Goal: Task Accomplishment & Management: Manage account settings

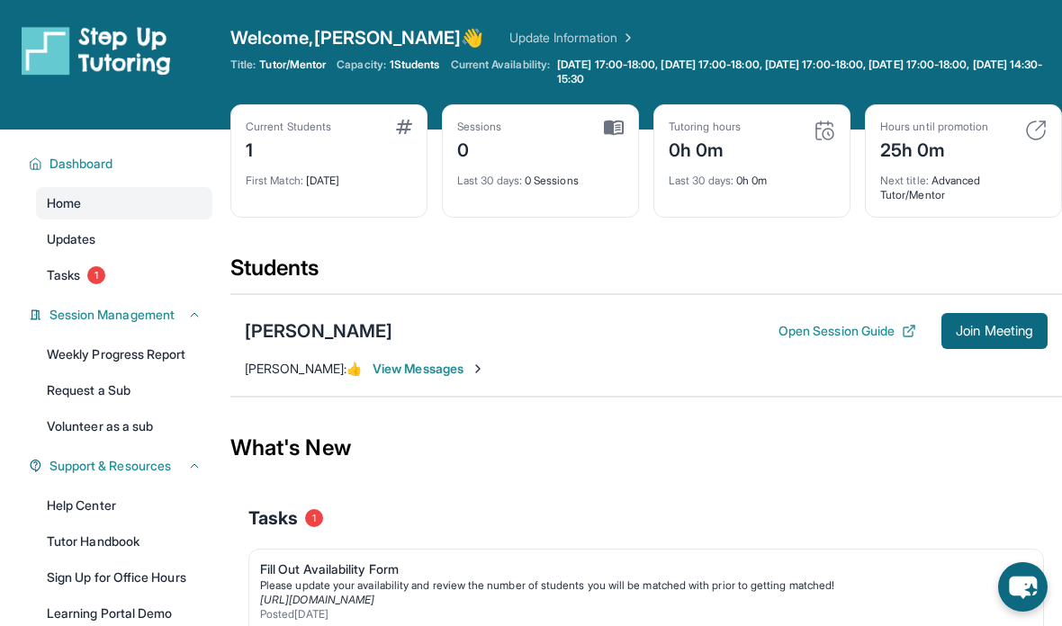
click at [1001, 337] on span "Join Meeting" at bounding box center [994, 331] width 77 height 11
click at [978, 329] on span "Join Meeting" at bounding box center [994, 331] width 77 height 11
click at [277, 365] on span "[PERSON_NAME] :" at bounding box center [296, 368] width 102 height 15
click at [337, 364] on span "[PERSON_NAME] :" at bounding box center [296, 368] width 102 height 15
click at [347, 373] on span "[PERSON_NAME] :" at bounding box center [296, 368] width 102 height 15
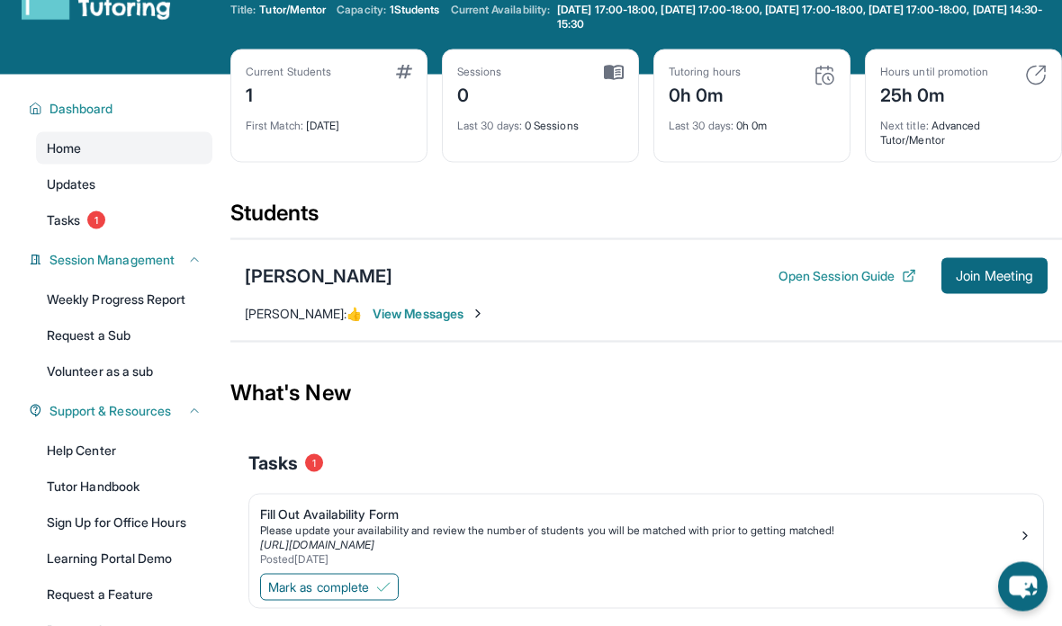
scroll to position [57, 0]
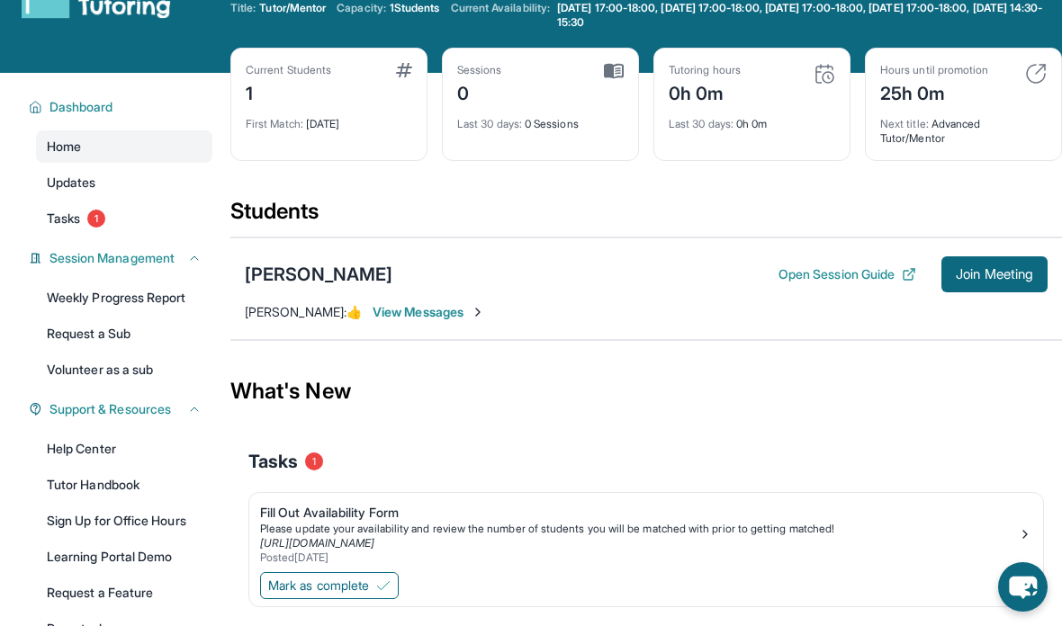
click at [307, 311] on span "[PERSON_NAME] :" at bounding box center [296, 311] width 102 height 15
click at [407, 310] on span "View Messages" at bounding box center [429, 312] width 113 height 18
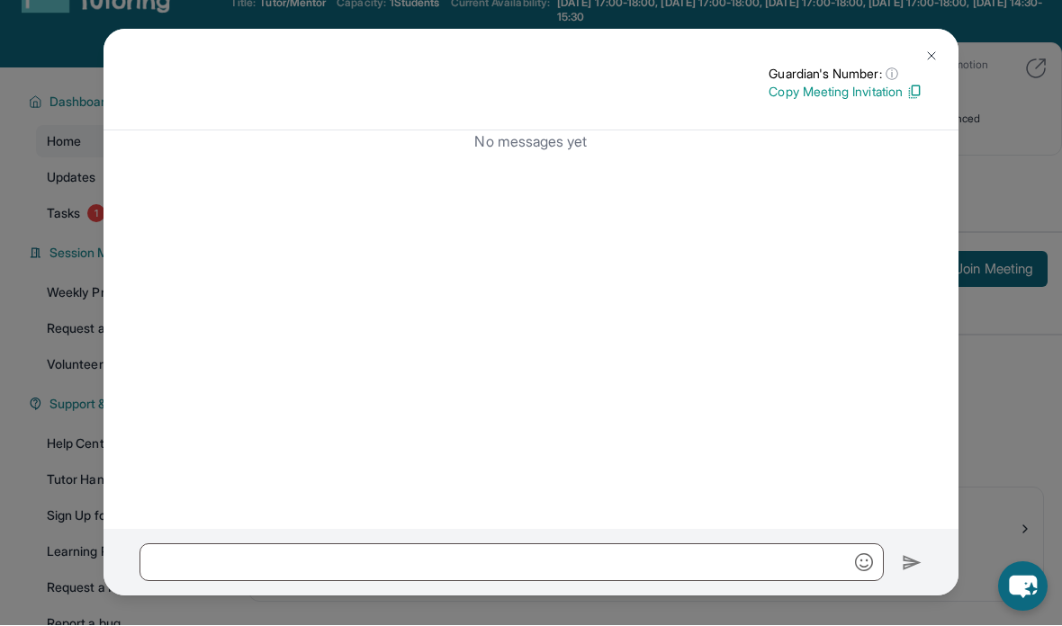
scroll to position [62, 0]
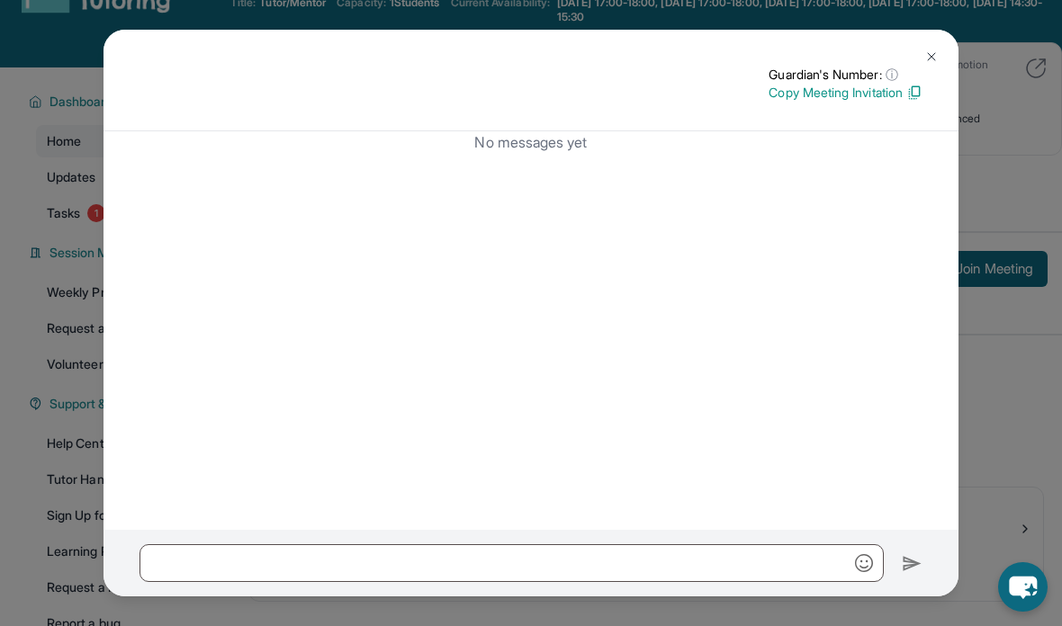
click at [935, 60] on img at bounding box center [931, 57] width 14 height 14
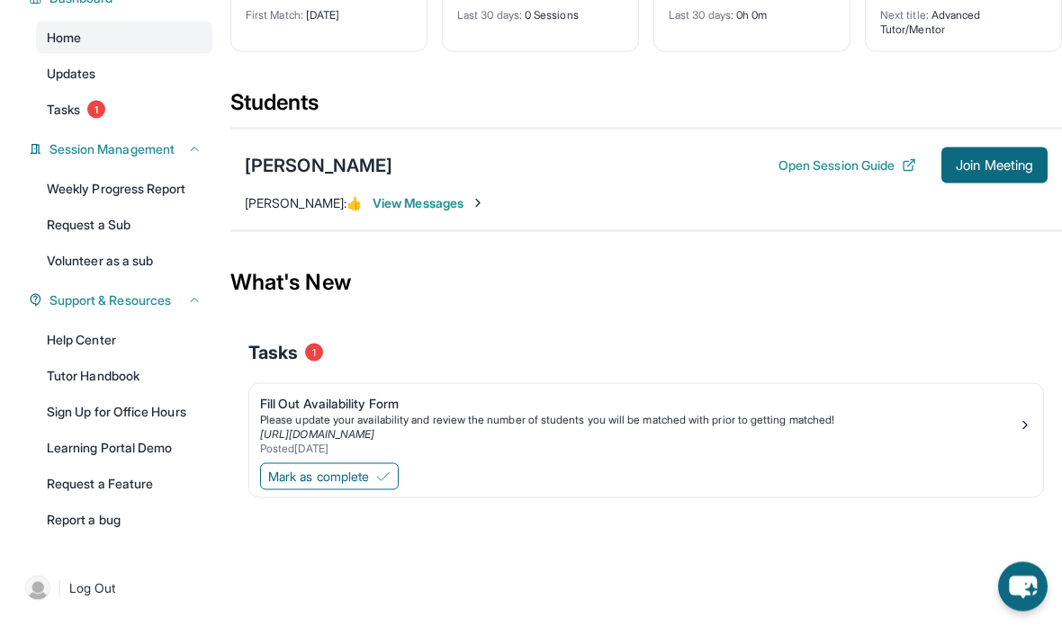
scroll to position [176, 0]
click at [305, 468] on span "Mark as complete" at bounding box center [318, 477] width 101 height 18
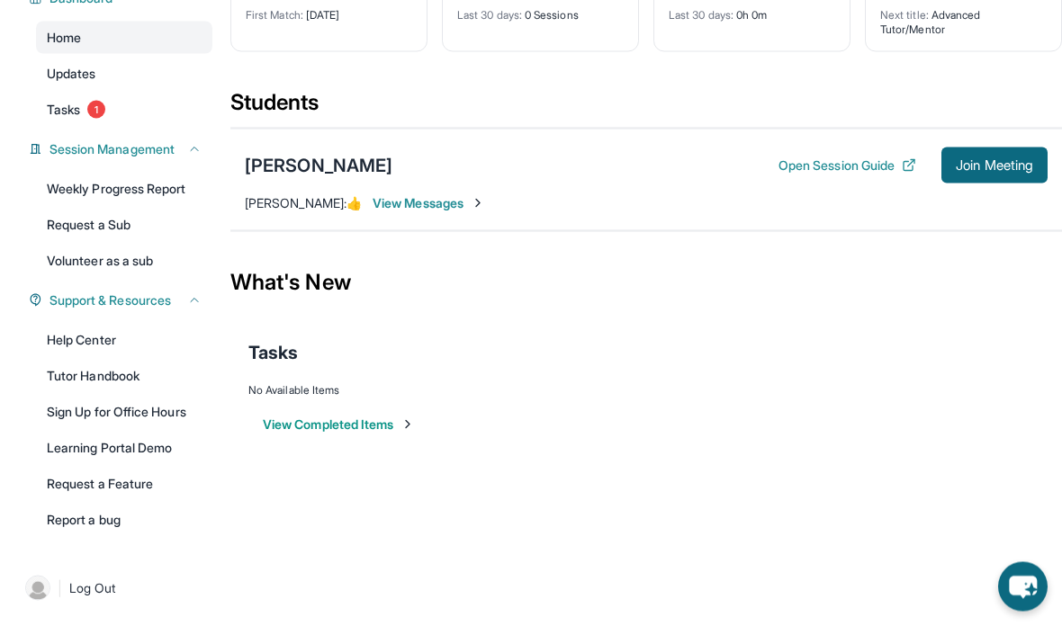
scroll to position [176, 0]
click at [56, 106] on span "Tasks" at bounding box center [63, 110] width 33 height 18
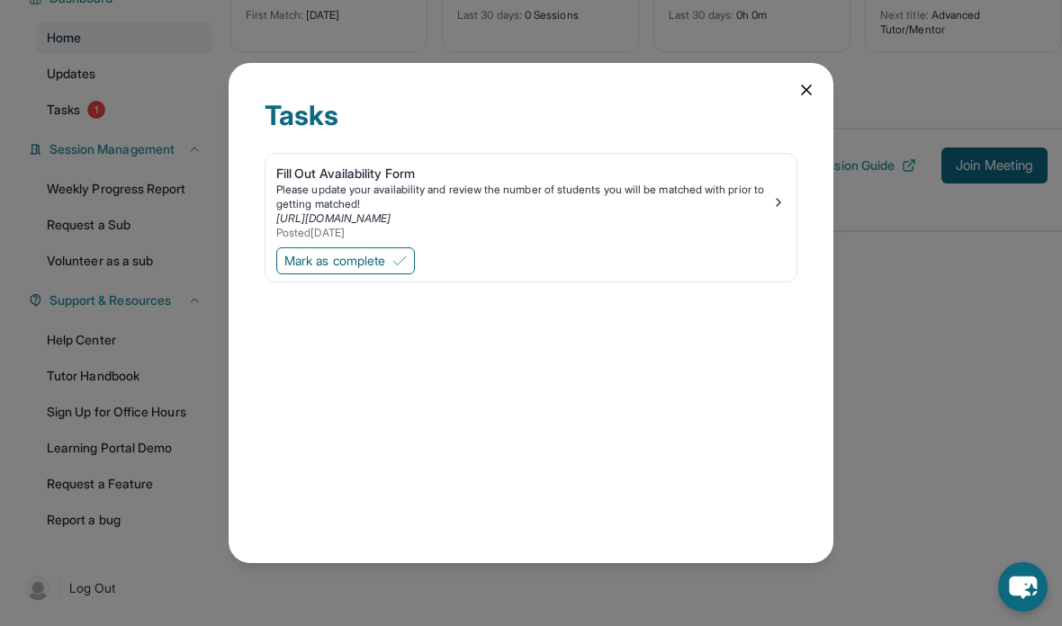
click at [295, 252] on span "Mark as complete" at bounding box center [334, 261] width 101 height 18
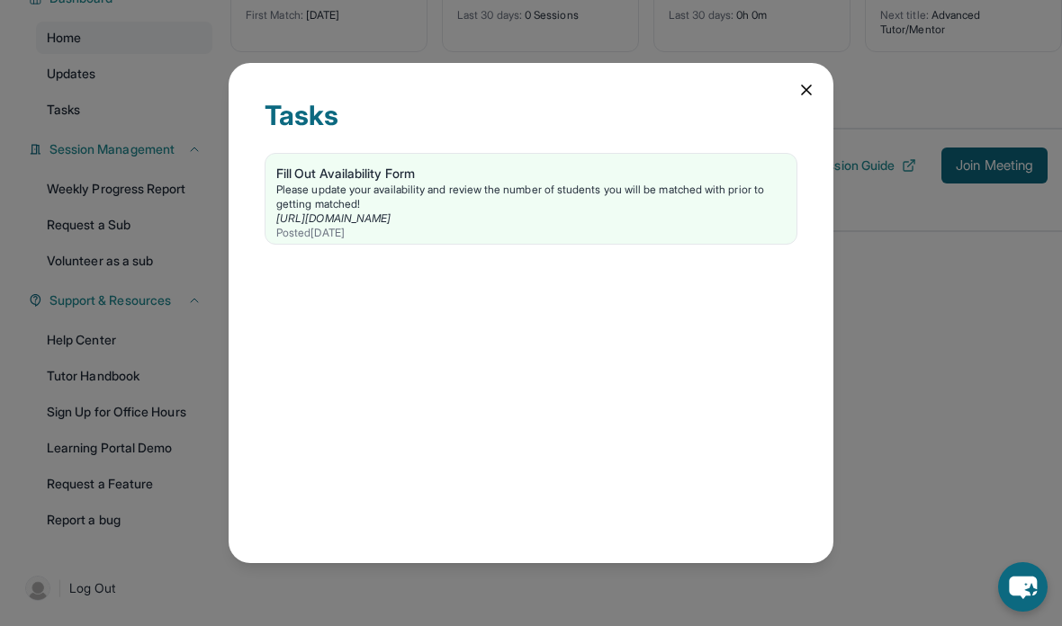
click at [814, 81] on icon at bounding box center [807, 90] width 18 height 18
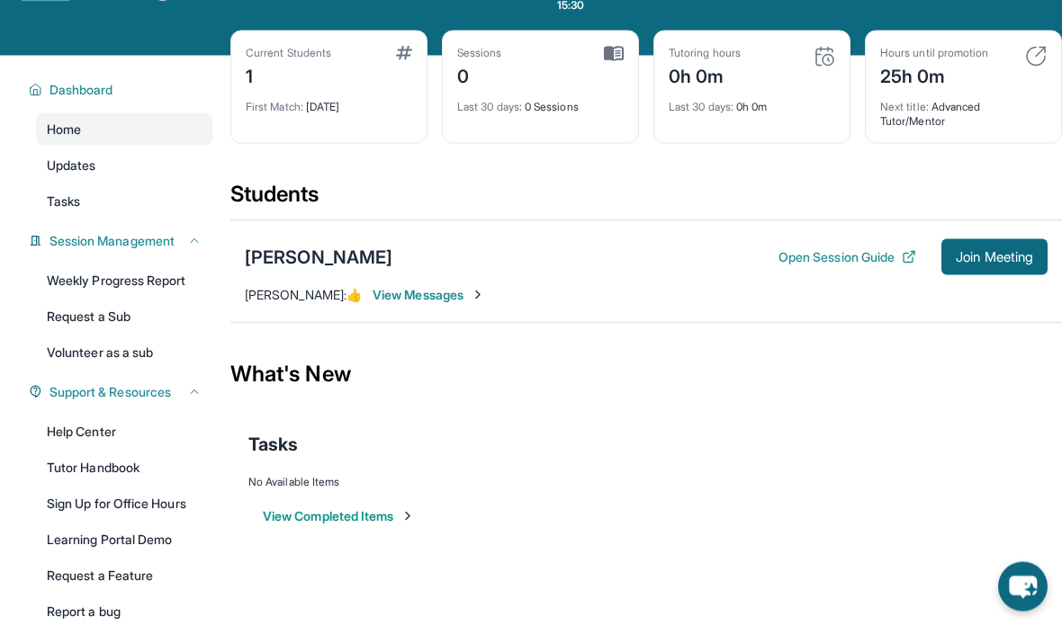
scroll to position [69, 0]
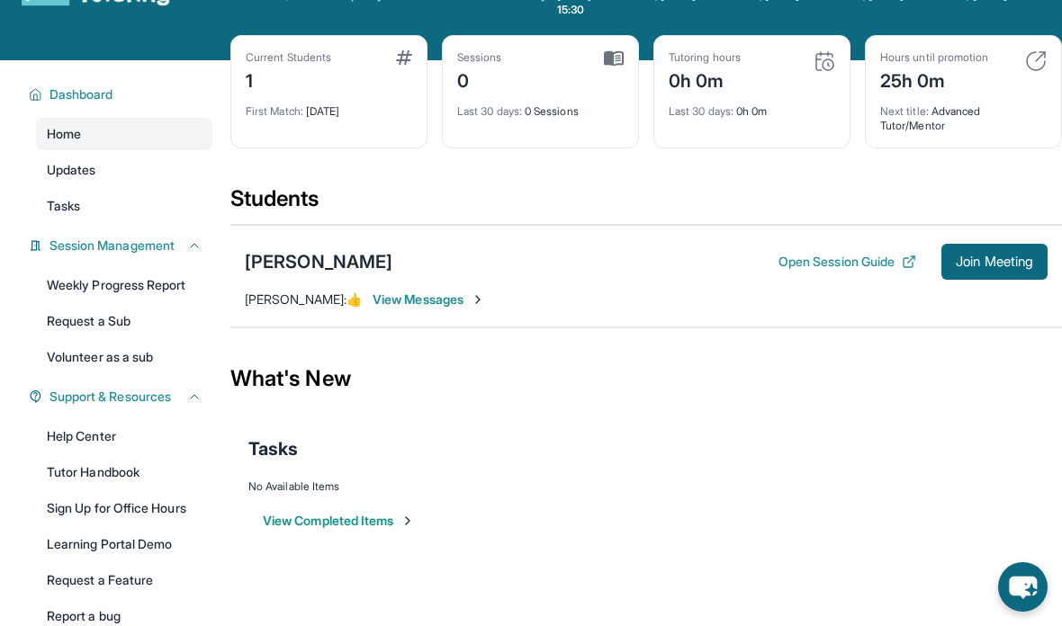
click at [270, 263] on div "[PERSON_NAME]" at bounding box center [319, 261] width 148 height 25
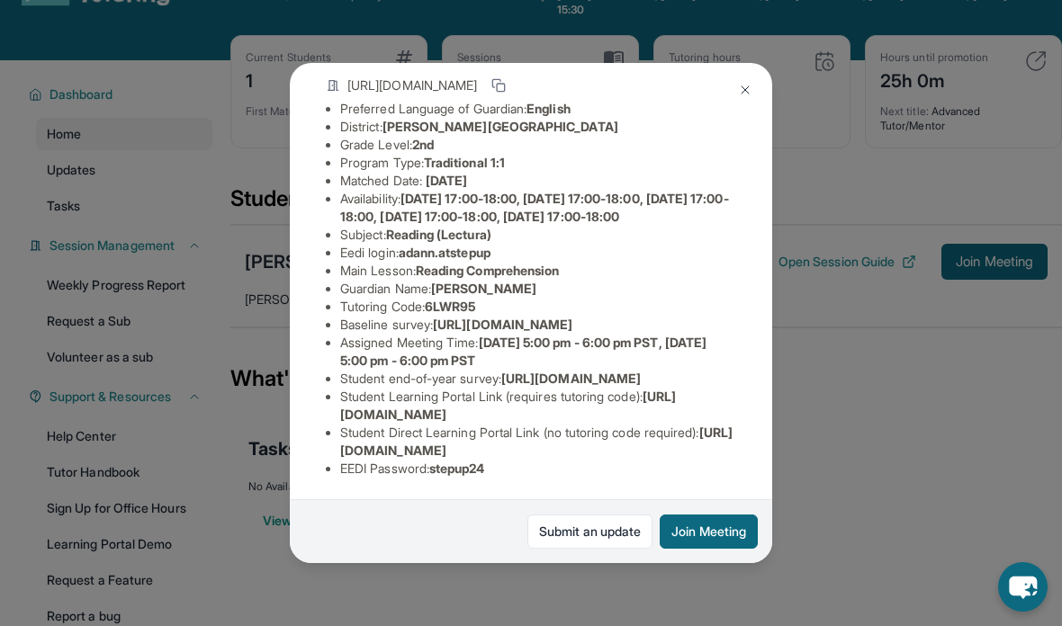
scroll to position [216, 0]
click at [671, 388] on li "Student end-of-year survey : [URL][DOMAIN_NAME]" at bounding box center [538, 379] width 396 height 18
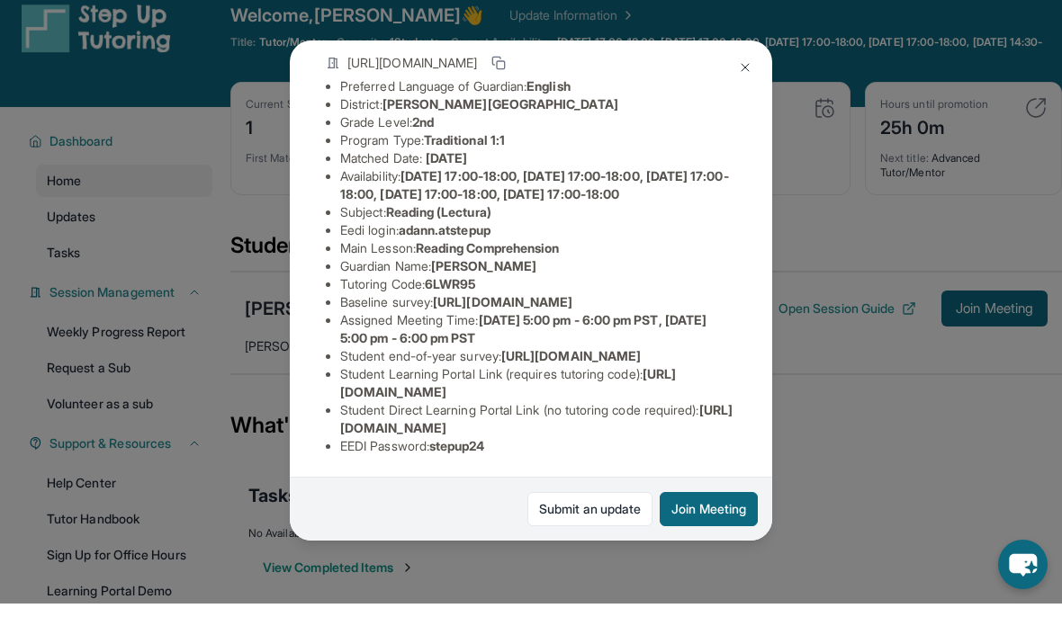
click at [745, 356] on div "[PERSON_NAME] Guardian: [PERSON_NAME] Student Information [URL][DOMAIN_NAME] Pr…" at bounding box center [531, 313] width 482 height 501
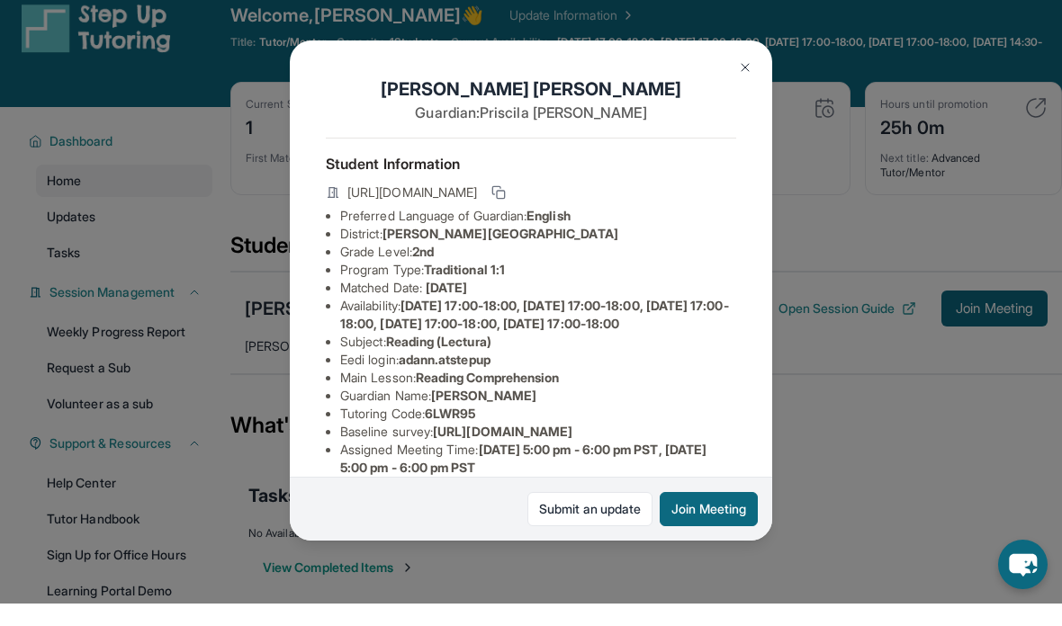
scroll to position [20, 27]
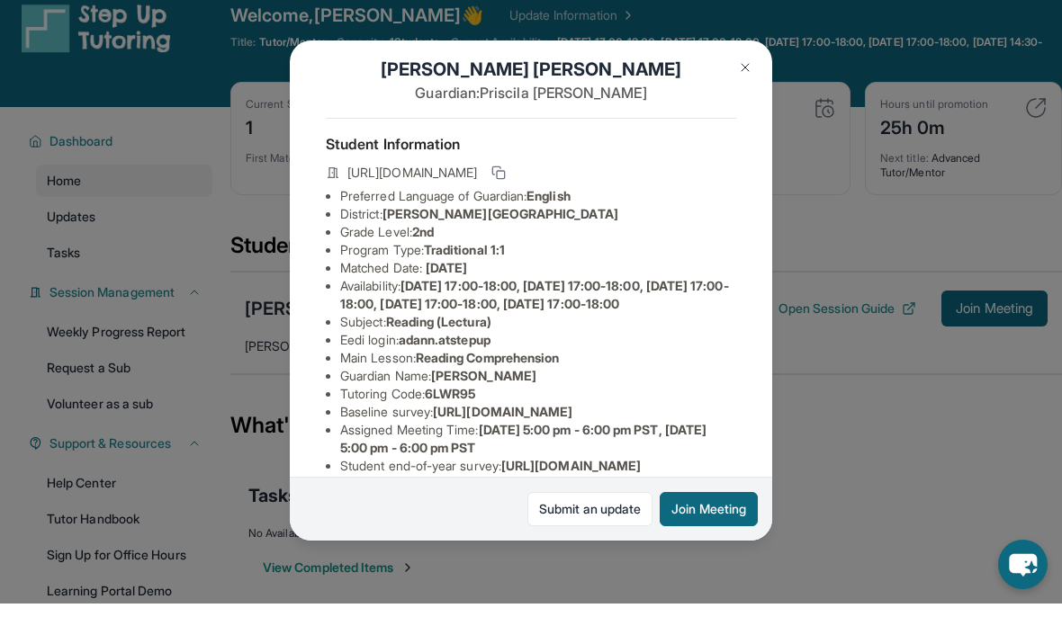
click at [830, 302] on div "[PERSON_NAME] Guardian: [PERSON_NAME] Student Information [URL][DOMAIN_NAME] Pr…" at bounding box center [531, 313] width 1062 height 626
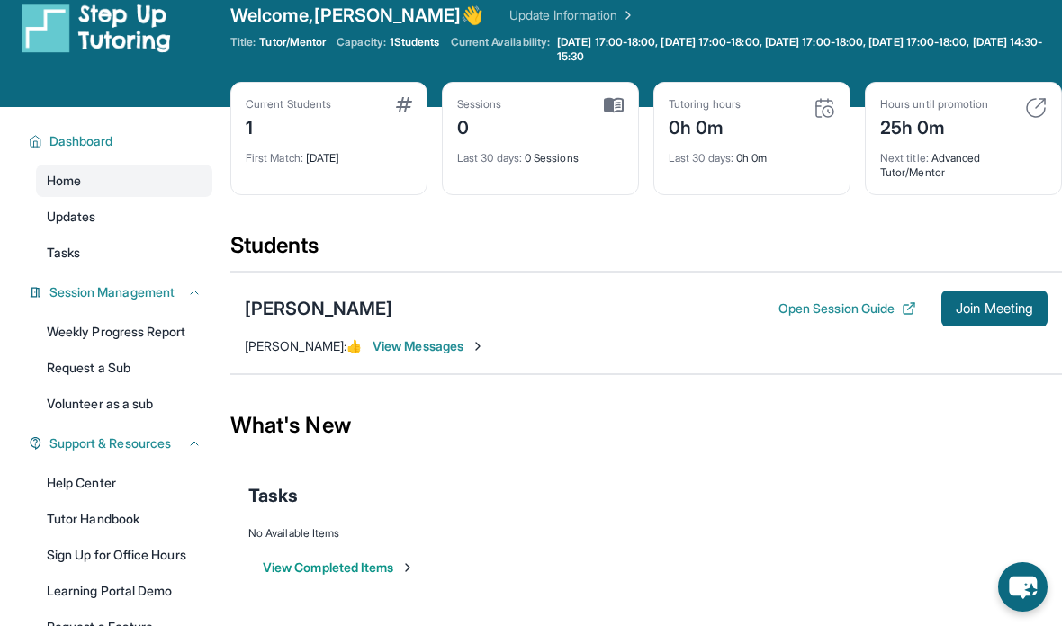
scroll to position [0, 0]
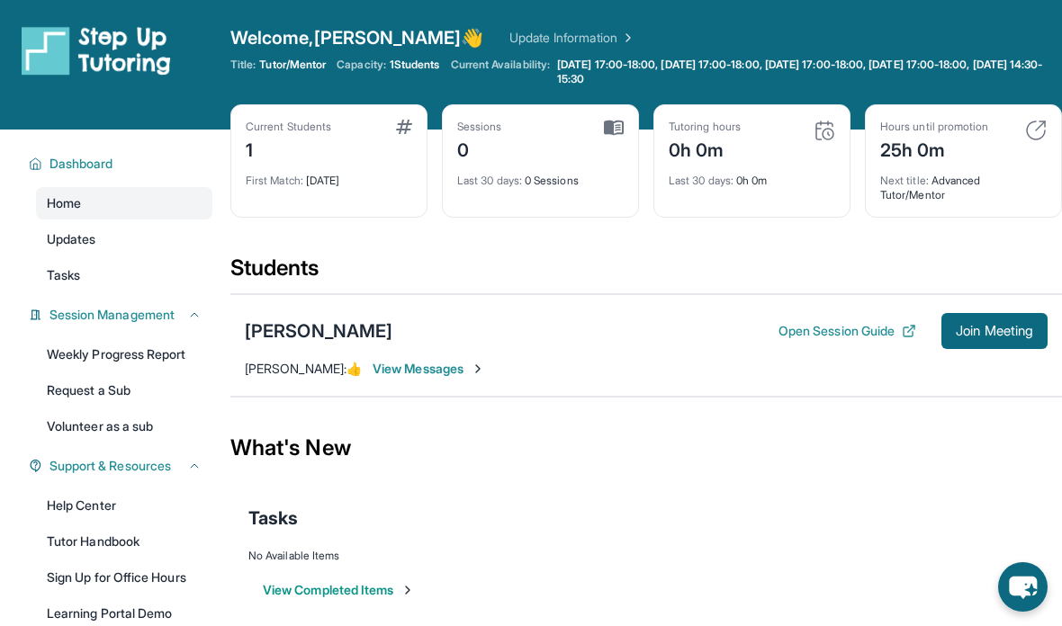
click at [516, 37] on link "Update Information" at bounding box center [572, 38] width 126 height 18
